Goal: Task Accomplishment & Management: Manage account settings

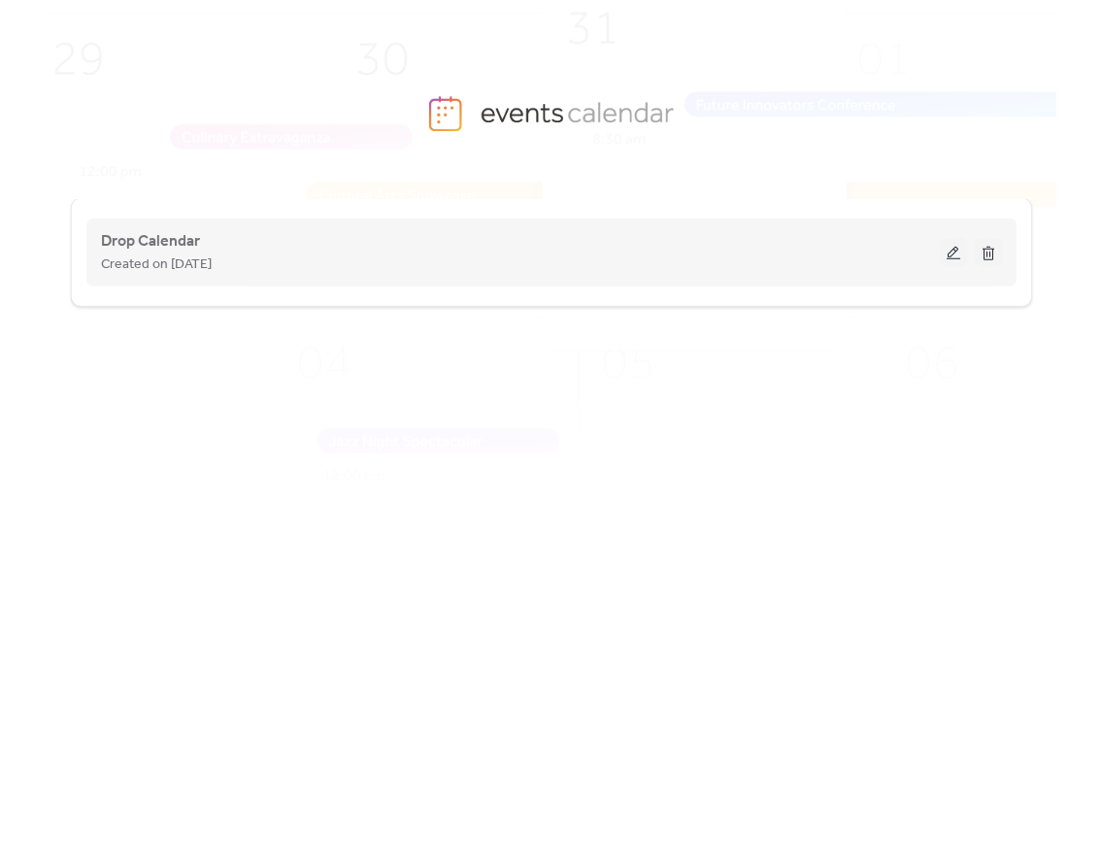
click at [392, 253] on div "Created on [DATE]" at bounding box center [520, 263] width 839 height 23
click at [284, 252] on div "Created on [DATE]" at bounding box center [520, 263] width 839 height 23
click at [148, 238] on span "Drop Calendar" at bounding box center [150, 241] width 99 height 23
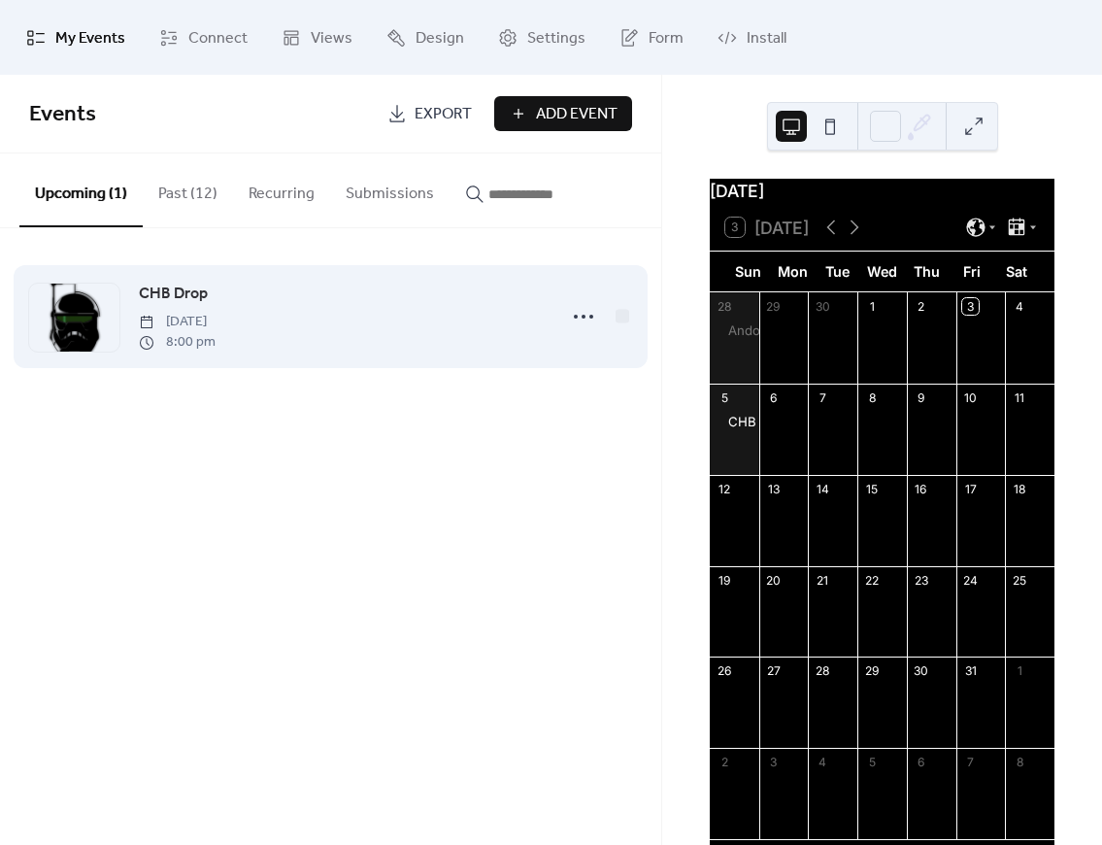
click at [372, 321] on div "CHB Drop [DATE] 8:00 pm" at bounding box center [342, 317] width 406 height 70
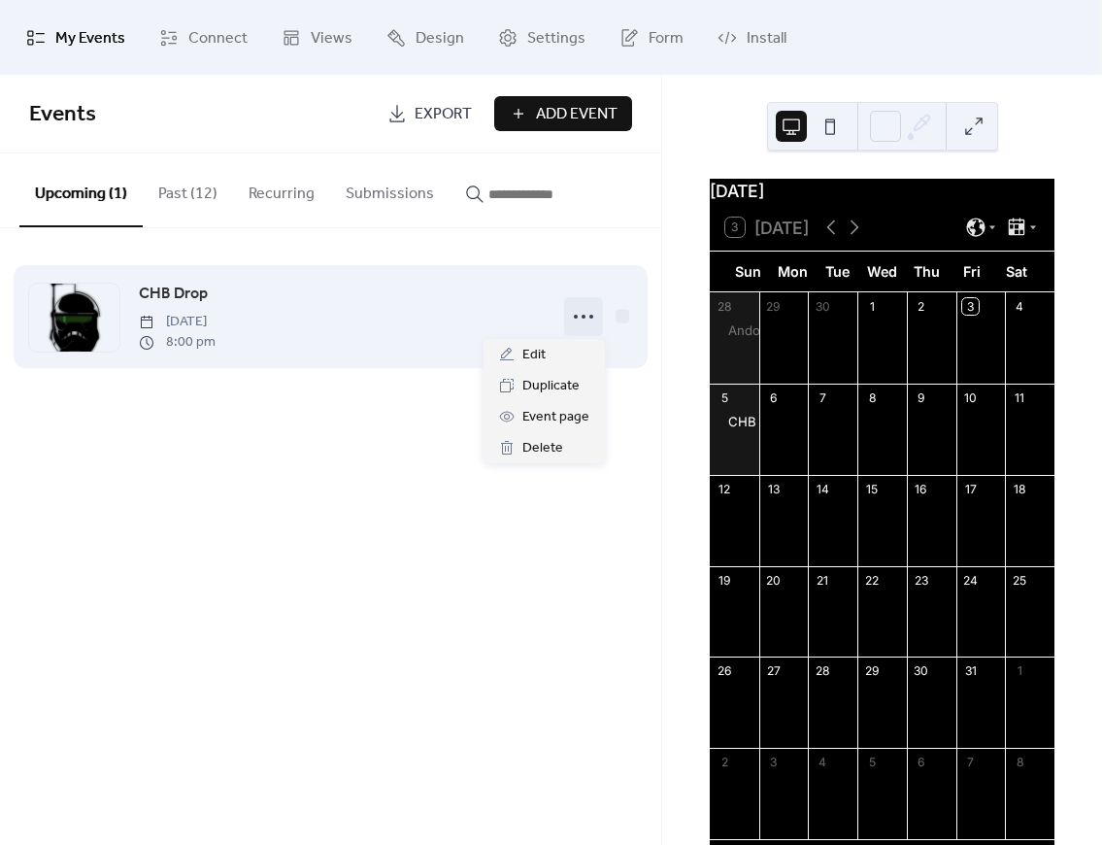
click at [568, 319] on icon at bounding box center [583, 316] width 31 height 31
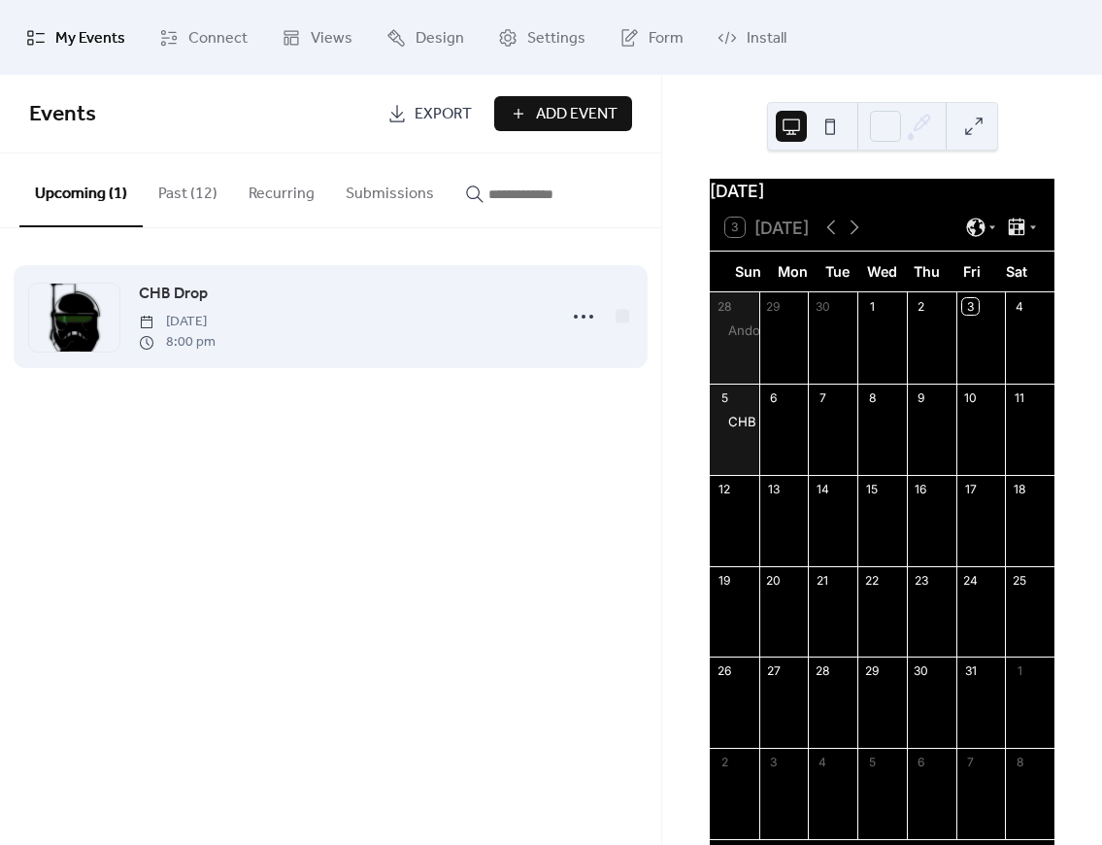
click at [402, 328] on div "CHB Drop [DATE] 8:00 pm" at bounding box center [342, 317] width 406 height 70
click at [583, 324] on icon at bounding box center [583, 316] width 31 height 31
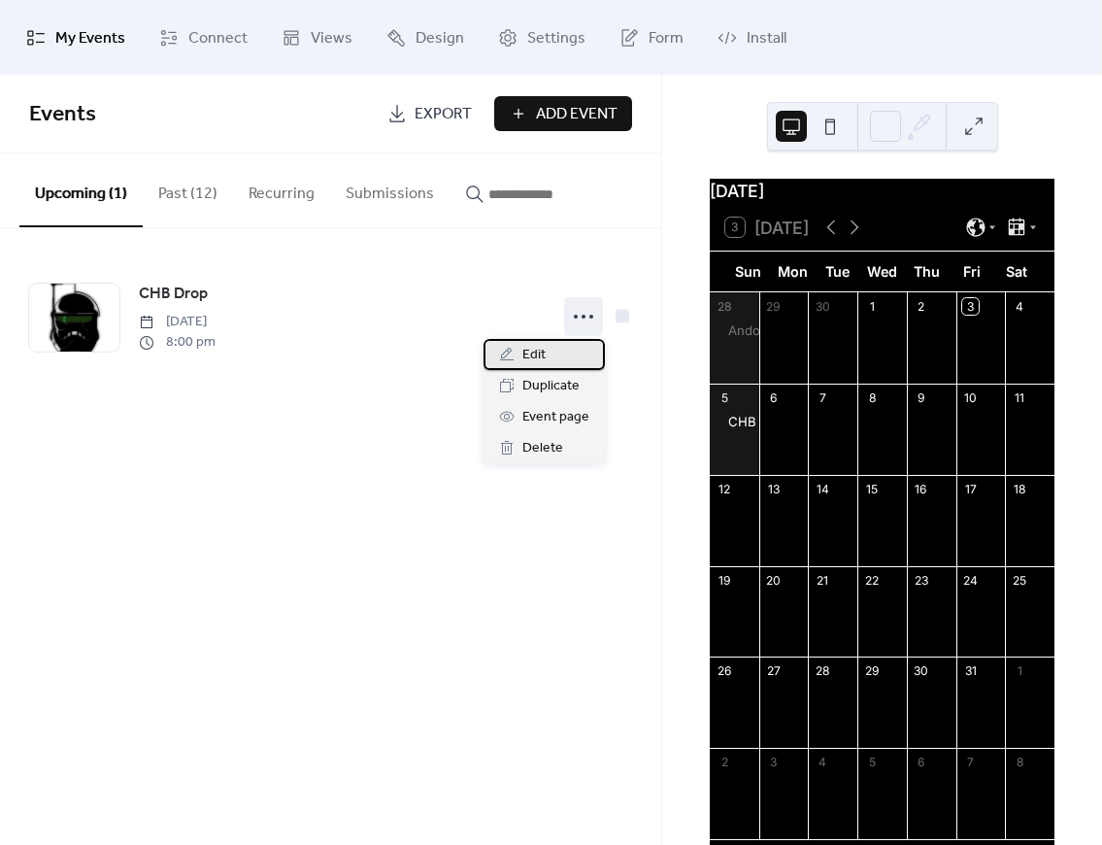
click at [563, 356] on div "Edit" at bounding box center [544, 354] width 121 height 31
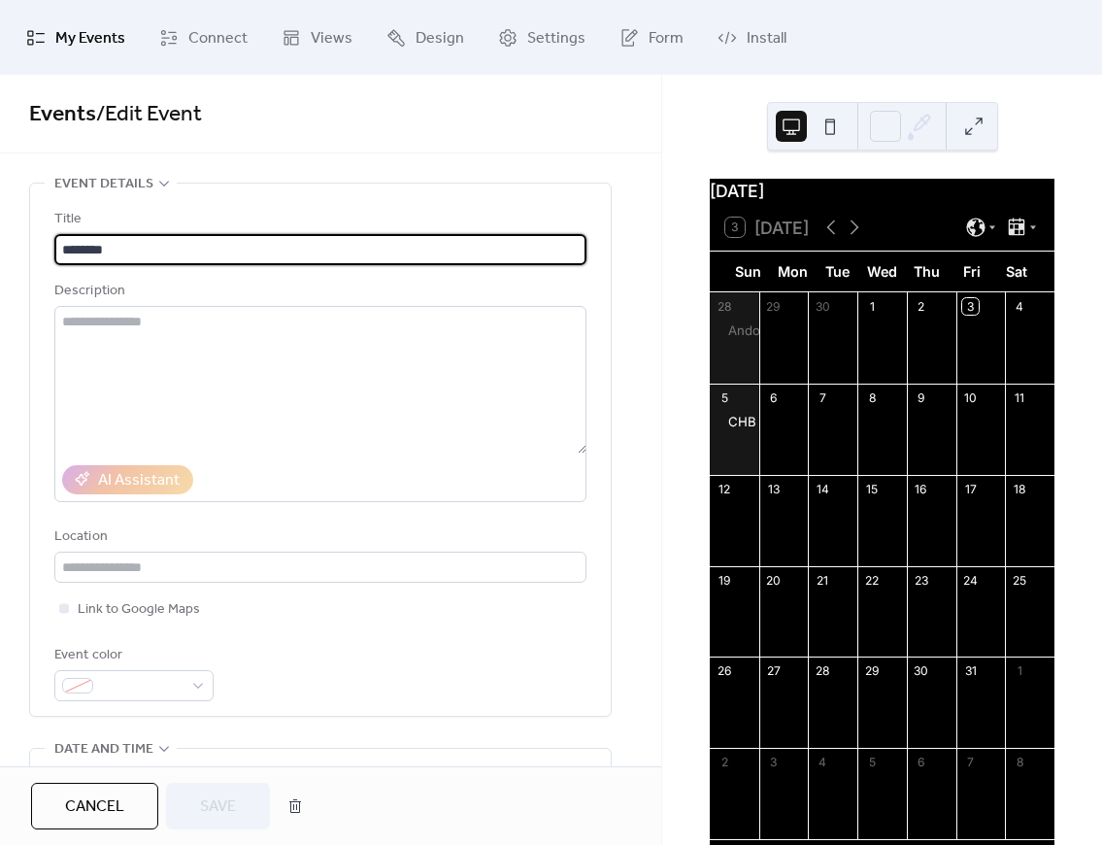
drag, startPoint x: 148, startPoint y: 248, endPoint x: -12, endPoint y: 238, distance: 159.5
click at [0, 238] on html "**********" at bounding box center [551, 422] width 1102 height 845
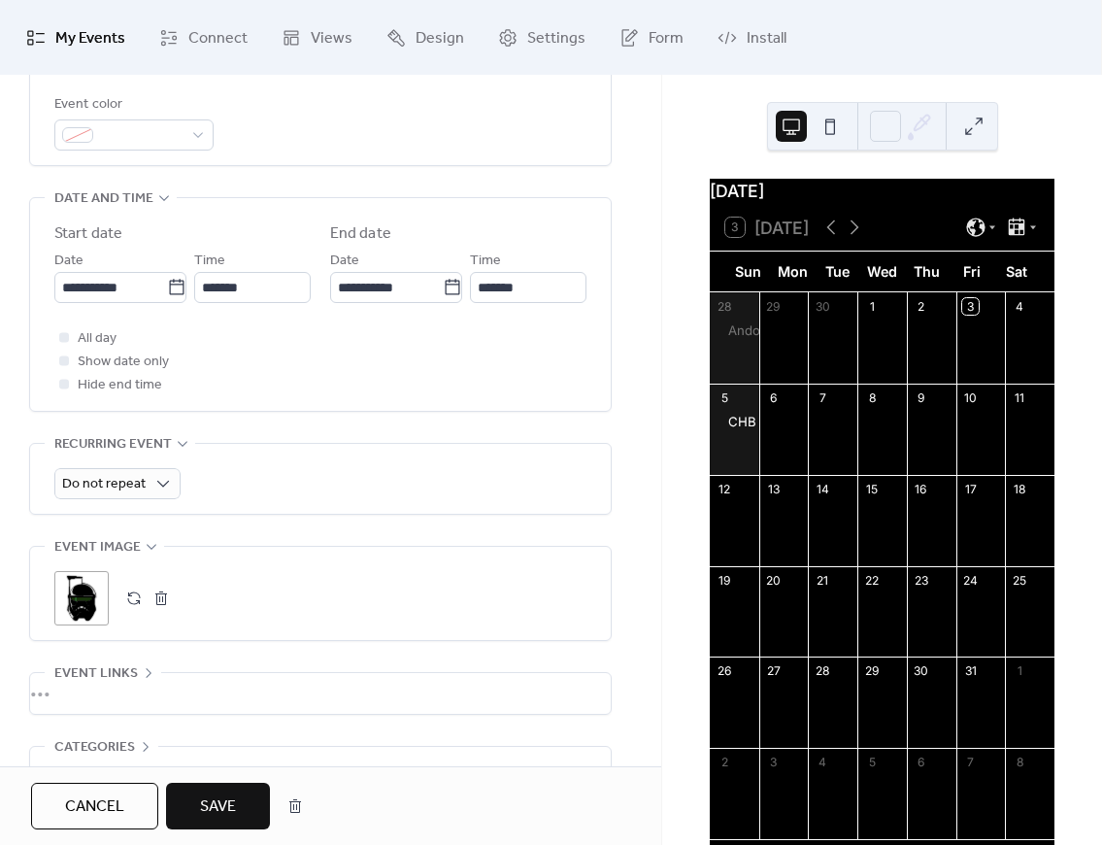
scroll to position [583, 0]
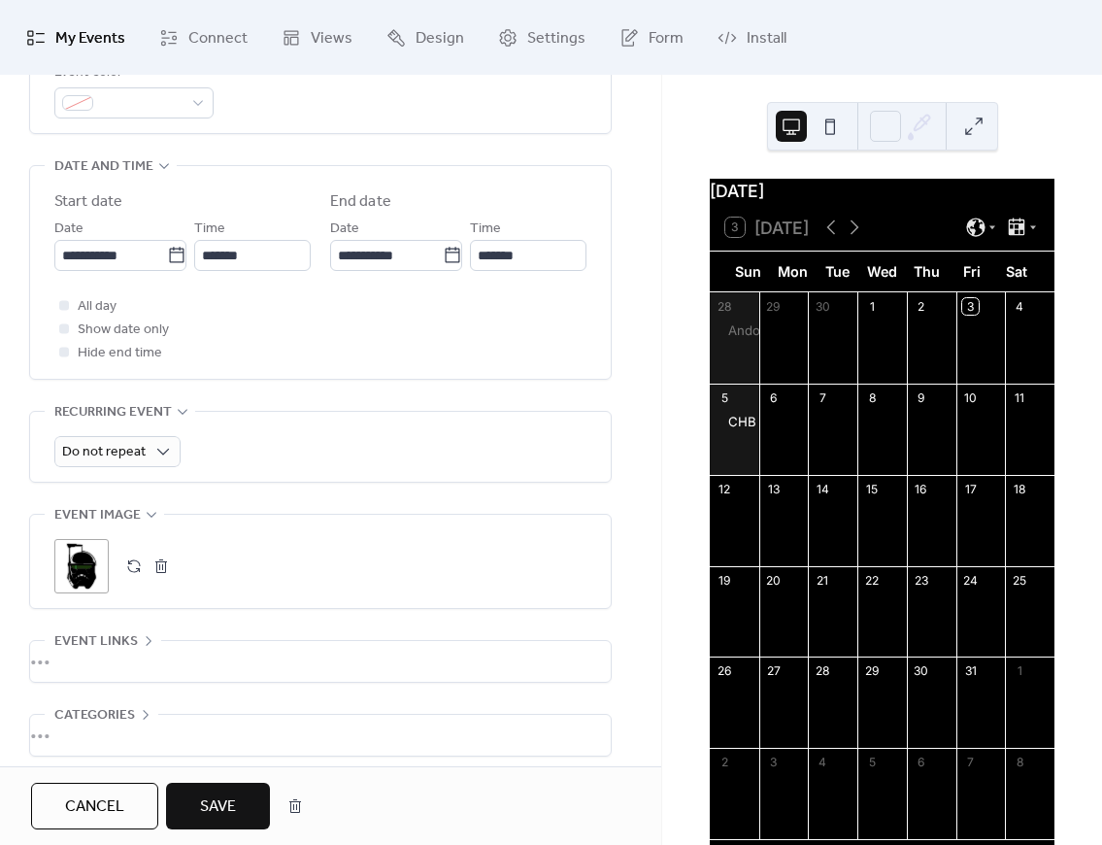
type input "**********"
click at [158, 568] on button "button" at bounding box center [161, 565] width 27 height 27
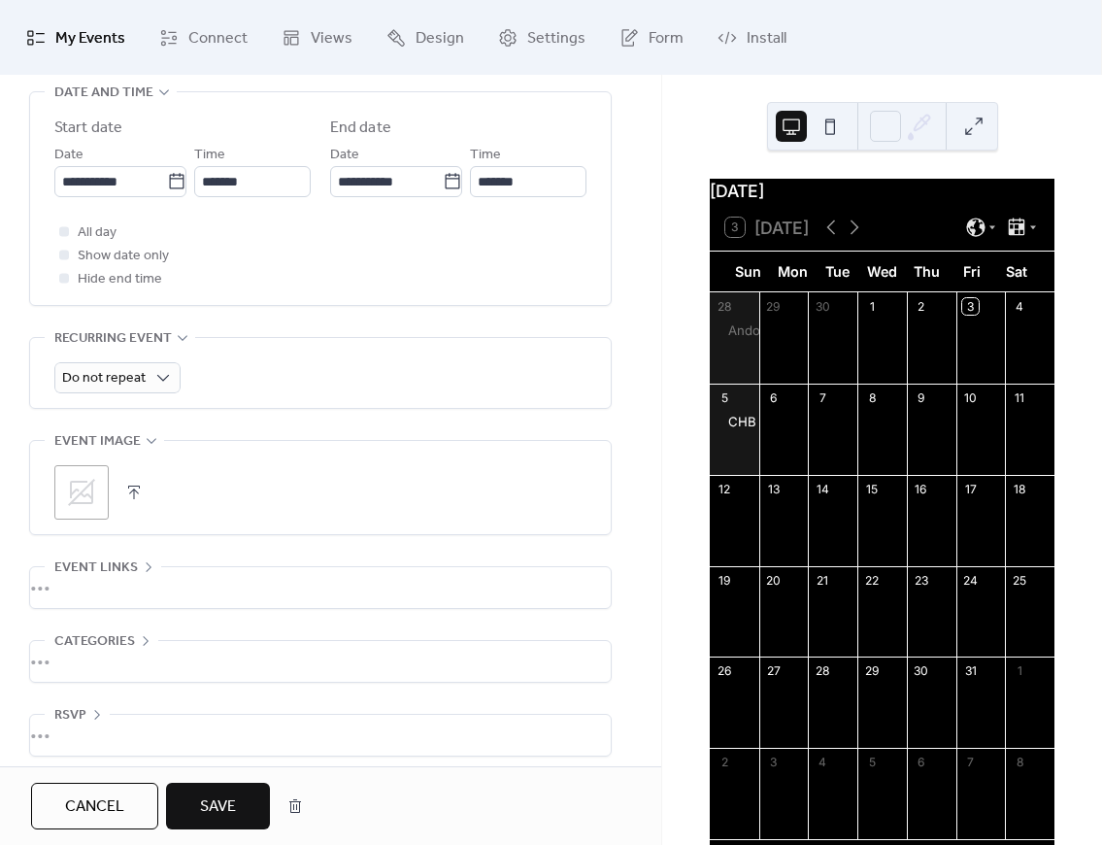
scroll to position [666, 0]
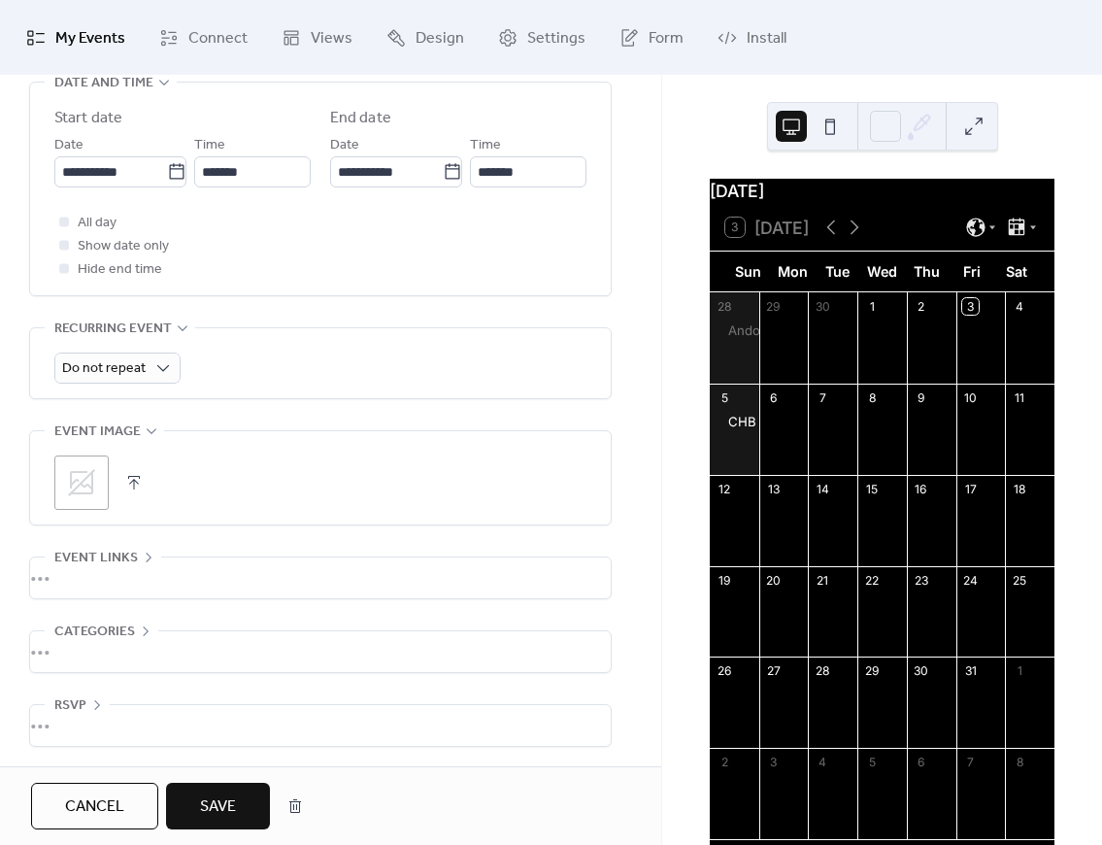
click at [229, 798] on span "Save" at bounding box center [218, 806] width 36 height 23
